Goal: Check status: Check status

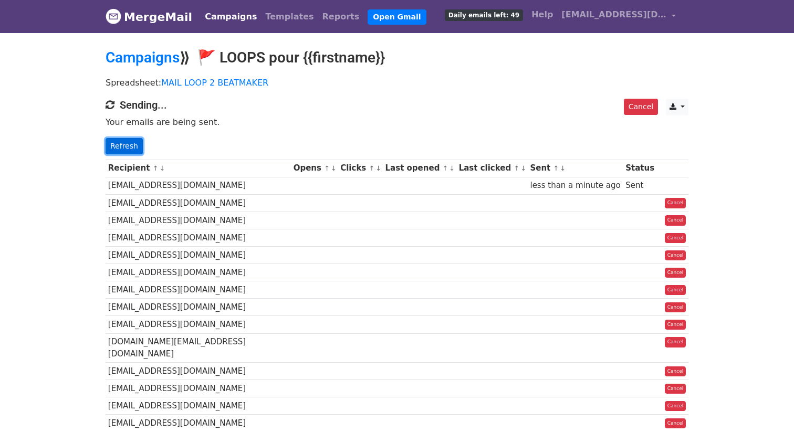
click at [131, 141] on link "Refresh" at bounding box center [124, 146] width 37 height 16
click at [131, 145] on link "Refresh" at bounding box center [124, 146] width 37 height 16
click at [118, 147] on link "Refresh" at bounding box center [124, 146] width 37 height 16
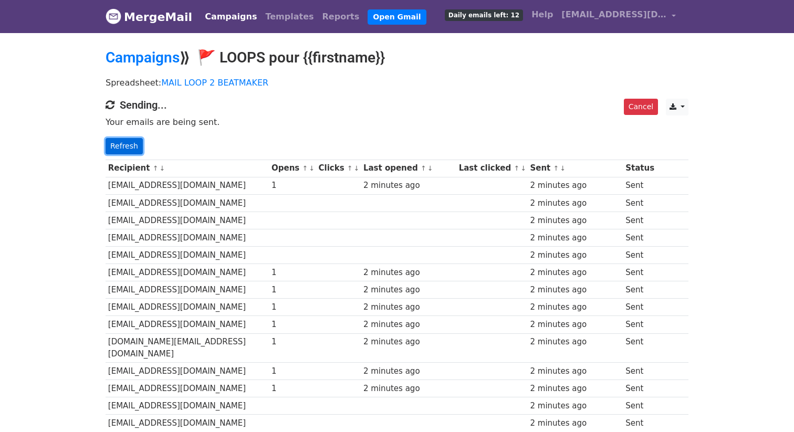
click at [122, 149] on link "Refresh" at bounding box center [124, 146] width 37 height 16
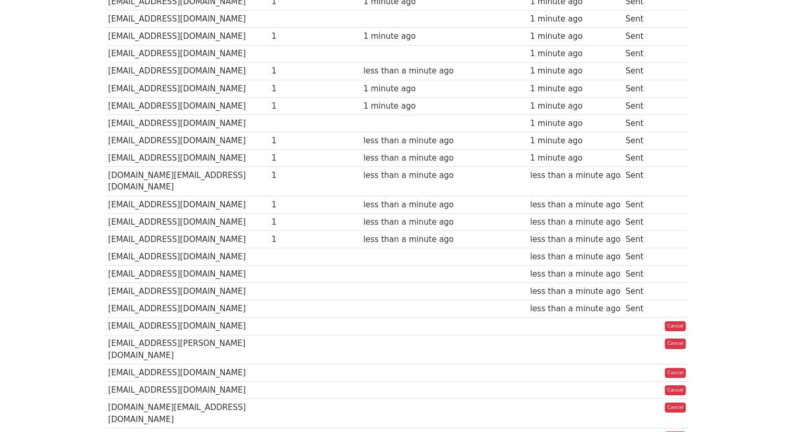
scroll to position [581, 0]
